Goal: Task Accomplishment & Management: Manage account settings

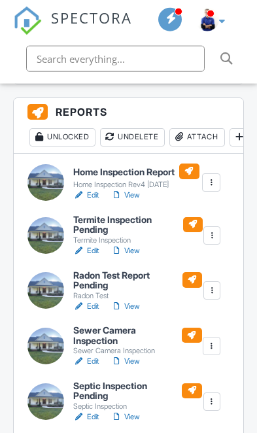
scroll to position [530, 0]
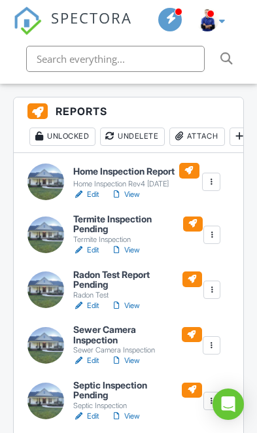
click at [194, 134] on div "Attach" at bounding box center [197, 137] width 56 height 18
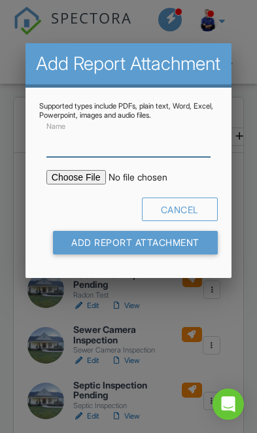
click at [62, 157] on input "Name" at bounding box center [128, 143] width 164 height 28
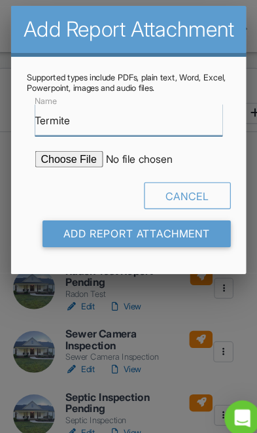
type input "Termite"
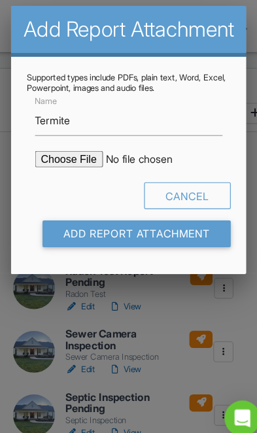
click at [56, 170] on input "file" at bounding box center [146, 177] width 200 height 14
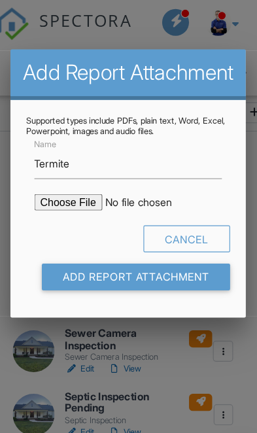
type input "C:\fakepath\884 pine ridge rd,Lexington,Nc.pdf"
click at [146, 242] on input "Add Report Attachment" at bounding box center [135, 243] width 165 height 24
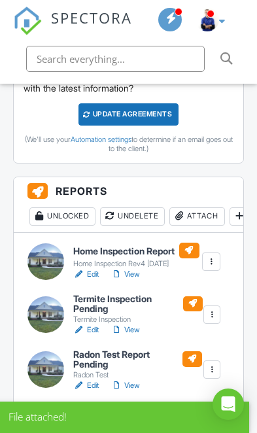
scroll to position [452, 0]
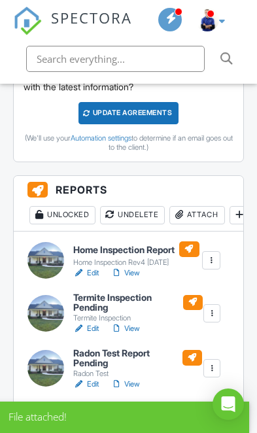
click at [217, 309] on div at bounding box center [213, 313] width 12 height 12
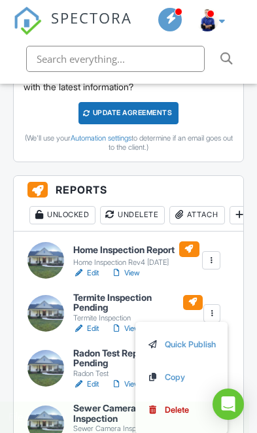
click at [184, 416] on div "Delete" at bounding box center [177, 410] width 24 height 14
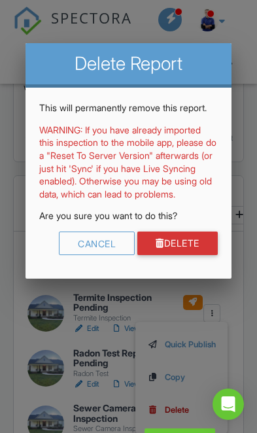
click at [194, 255] on link "Delete" at bounding box center [177, 244] width 80 height 24
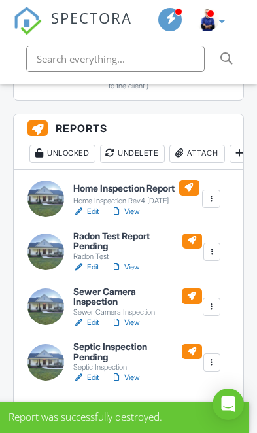
scroll to position [516, 0]
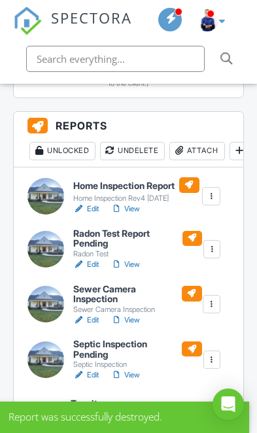
click at [136, 322] on link "View" at bounding box center [125, 320] width 29 height 12
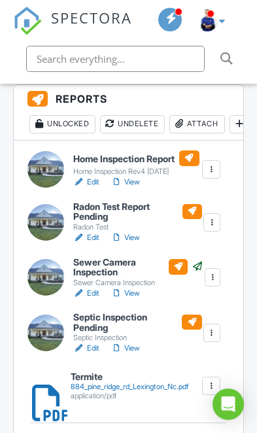
click at [128, 182] on link "View" at bounding box center [125, 182] width 29 height 12
